Goal: Check status: Check status

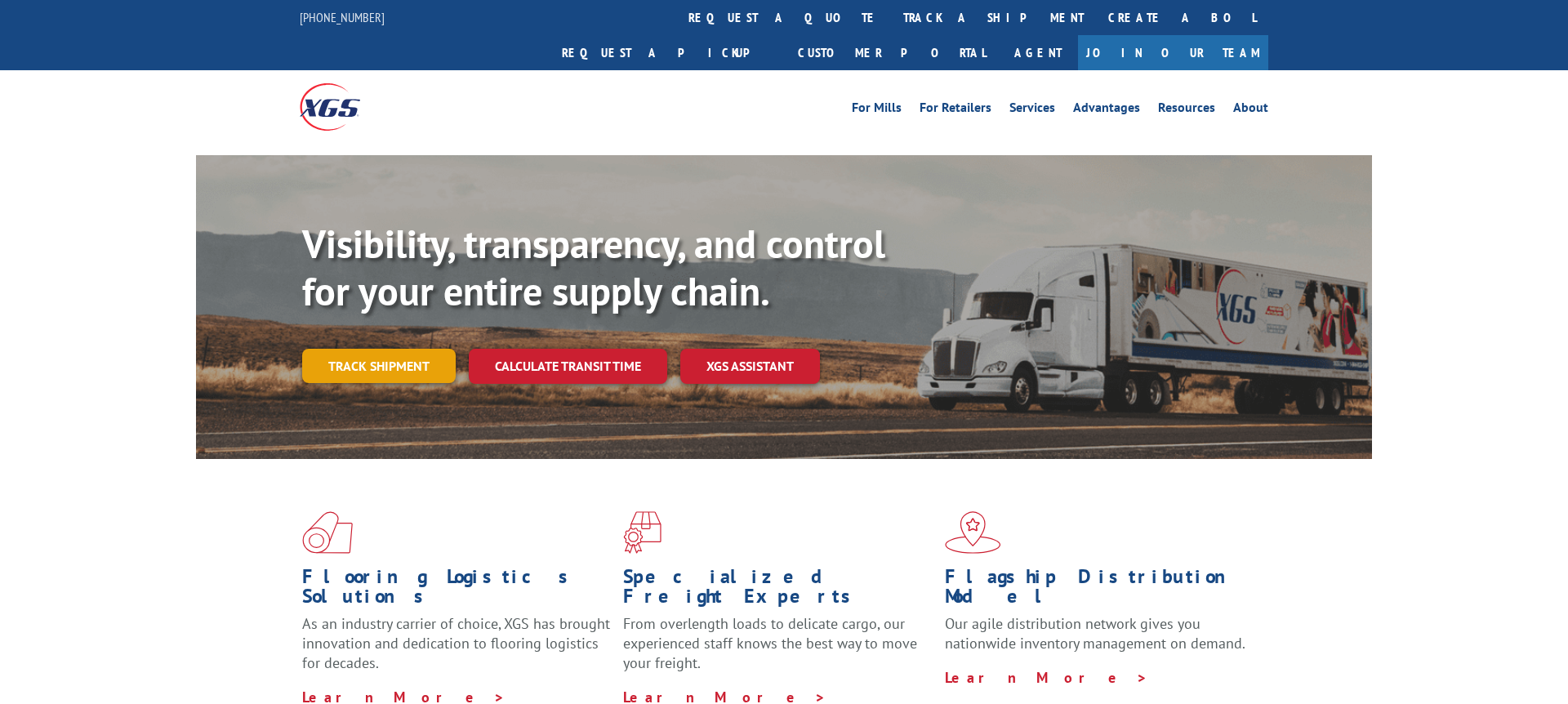
drag, startPoint x: 398, startPoint y: 329, endPoint x: 463, endPoint y: 336, distance: 65.4
click at [399, 349] on link "Track shipment" at bounding box center [378, 366] width 154 height 34
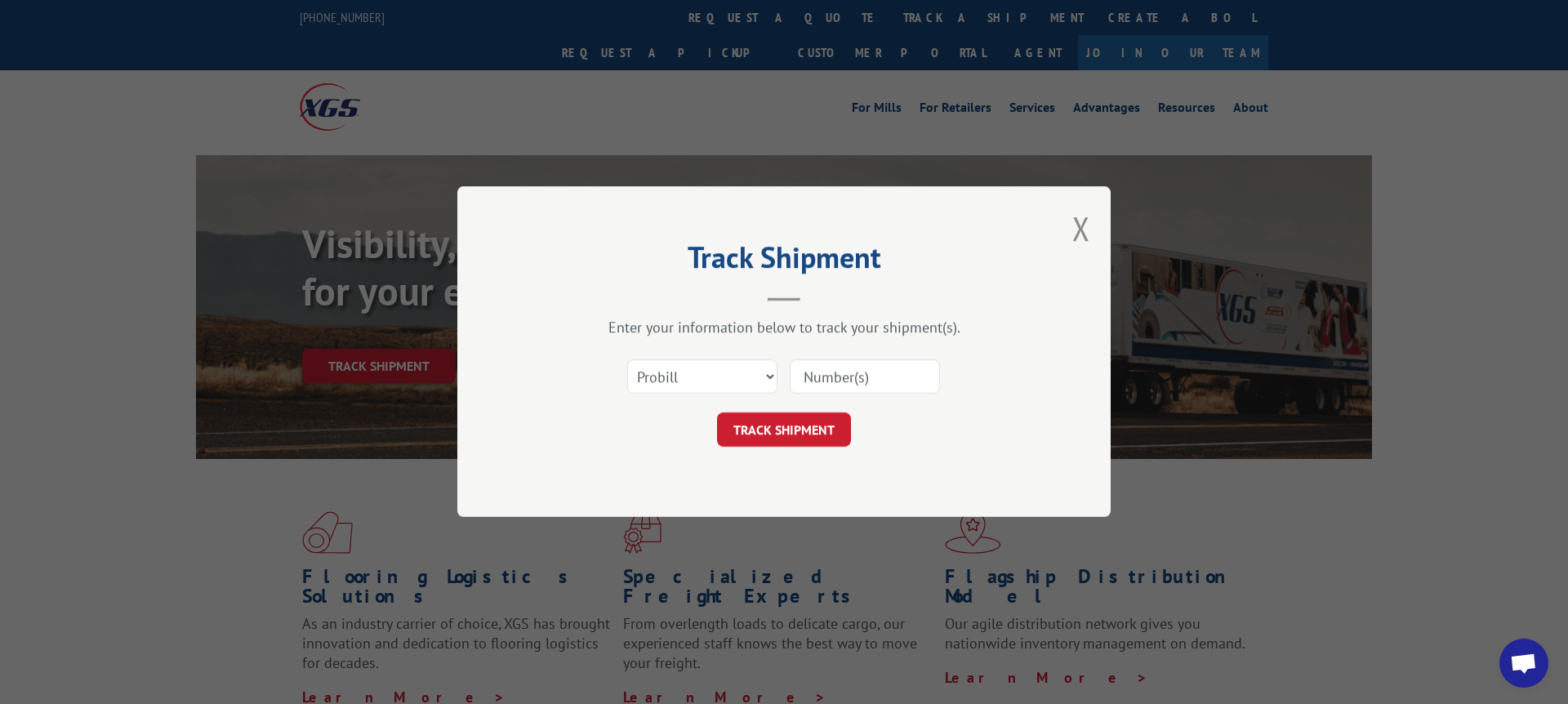
click at [854, 386] on input at bounding box center [864, 378] width 150 height 34
paste input "17009390"
type input "17009390"
click at [809, 422] on button "TRACK SHIPMENT" at bounding box center [784, 431] width 134 height 34
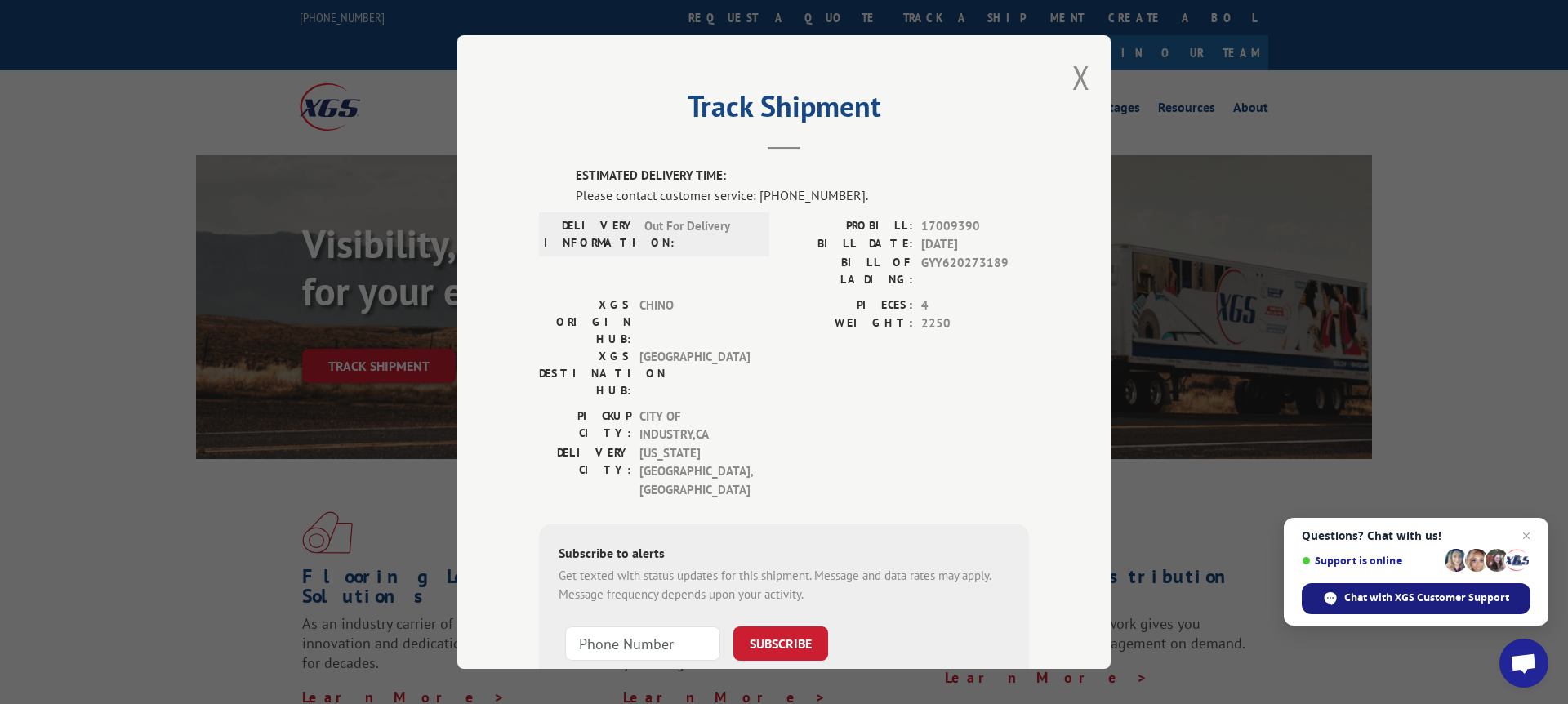
click at [1383, 592] on span "Chat with XGS Customer Support" at bounding box center [1426, 598] width 165 height 15
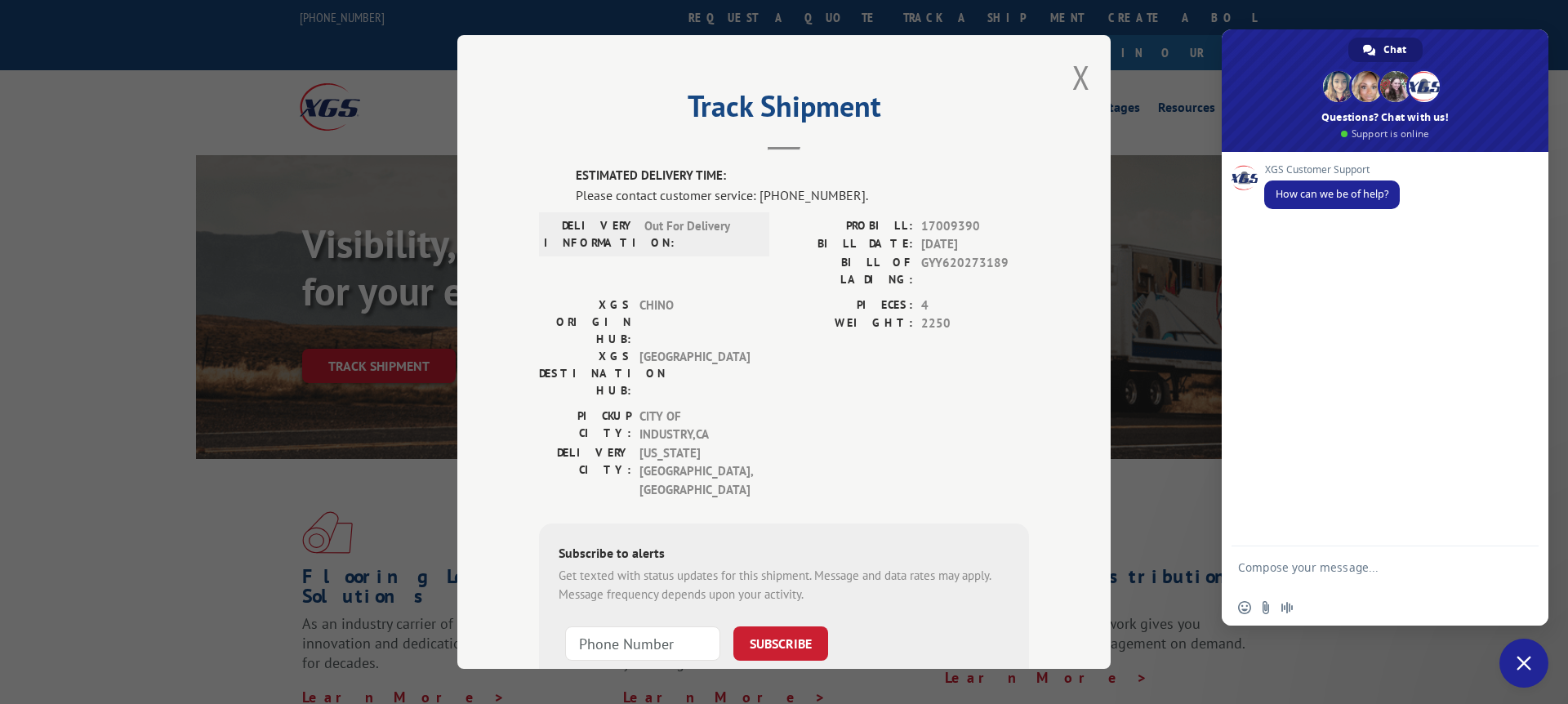
click at [1361, 578] on textarea "Compose your message..." at bounding box center [1367, 575] width 258 height 29
type textarea "please help advise pro 17009390 status"
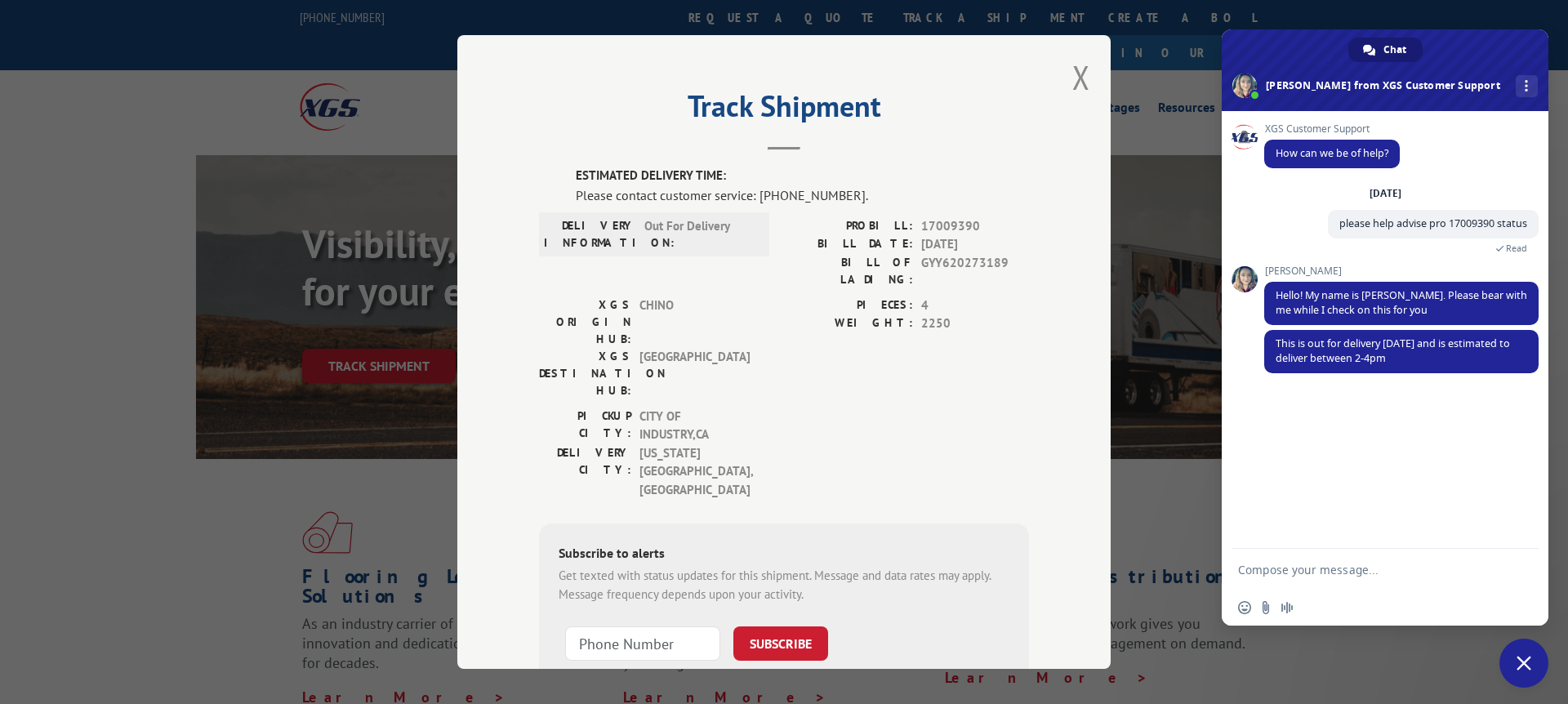
drag, startPoint x: 1427, startPoint y: 359, endPoint x: 124, endPoint y: 413, distance: 1304.1
click at [1261, 337] on div "XGS Customer Support How can we be of help? [DATE] please help advise pro 17009…" at bounding box center [1385, 330] width 327 height 438
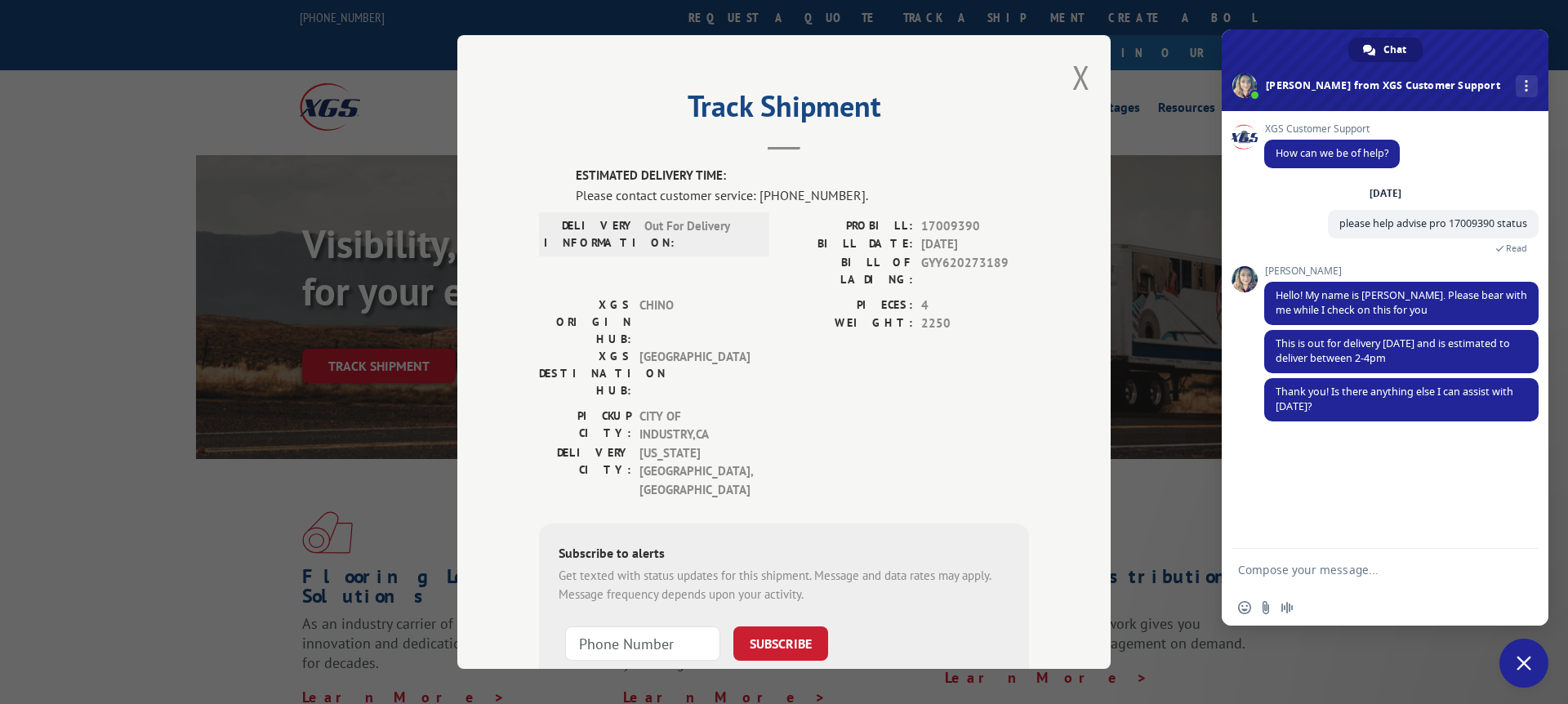
click at [1295, 567] on textarea "Compose your message..." at bounding box center [1367, 570] width 258 height 15
type textarea "ty"
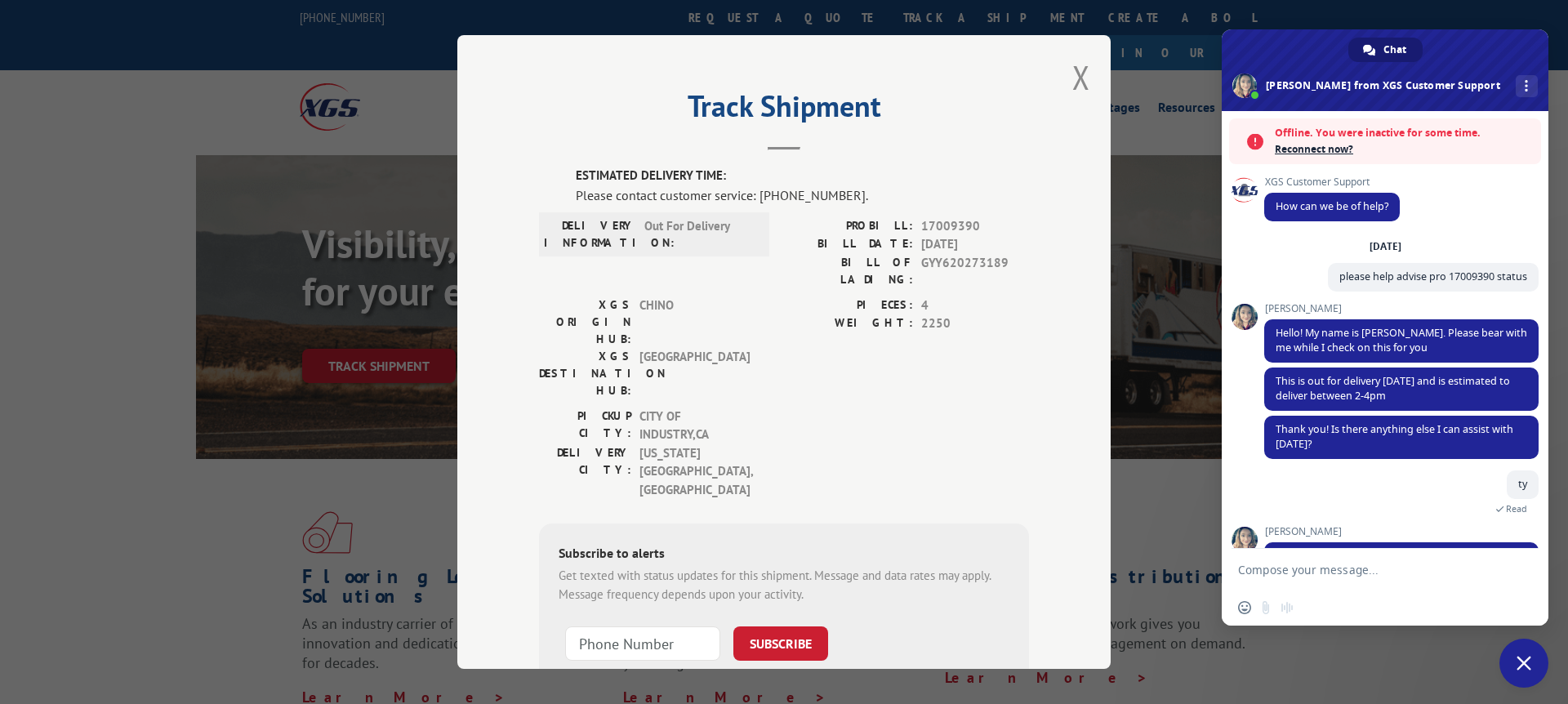
scroll to position [46, 0]
